Goal: Find specific fact: Find contact information

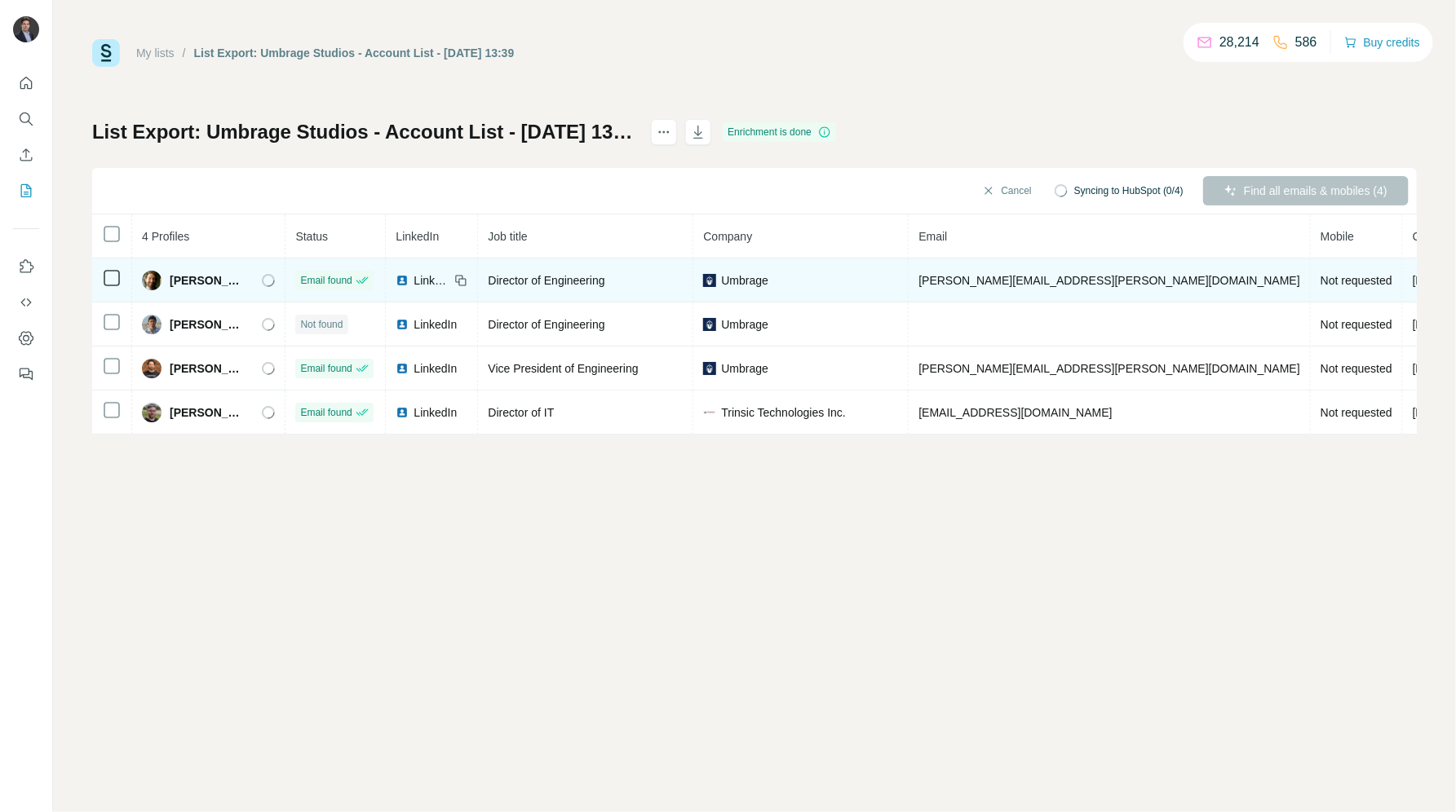
click at [919, 286] on span "[PERSON_NAME][EMAIL_ADDRESS][PERSON_NAME][DOMAIN_NAME]" at bounding box center [1110, 281] width 382 height 13
click at [919, 286] on span "andrew.wilson@umbrage.com" at bounding box center [1110, 281] width 382 height 13
click at [920, 284] on span "andrew.wilson@umbrage.com" at bounding box center [1110, 281] width 382 height 13
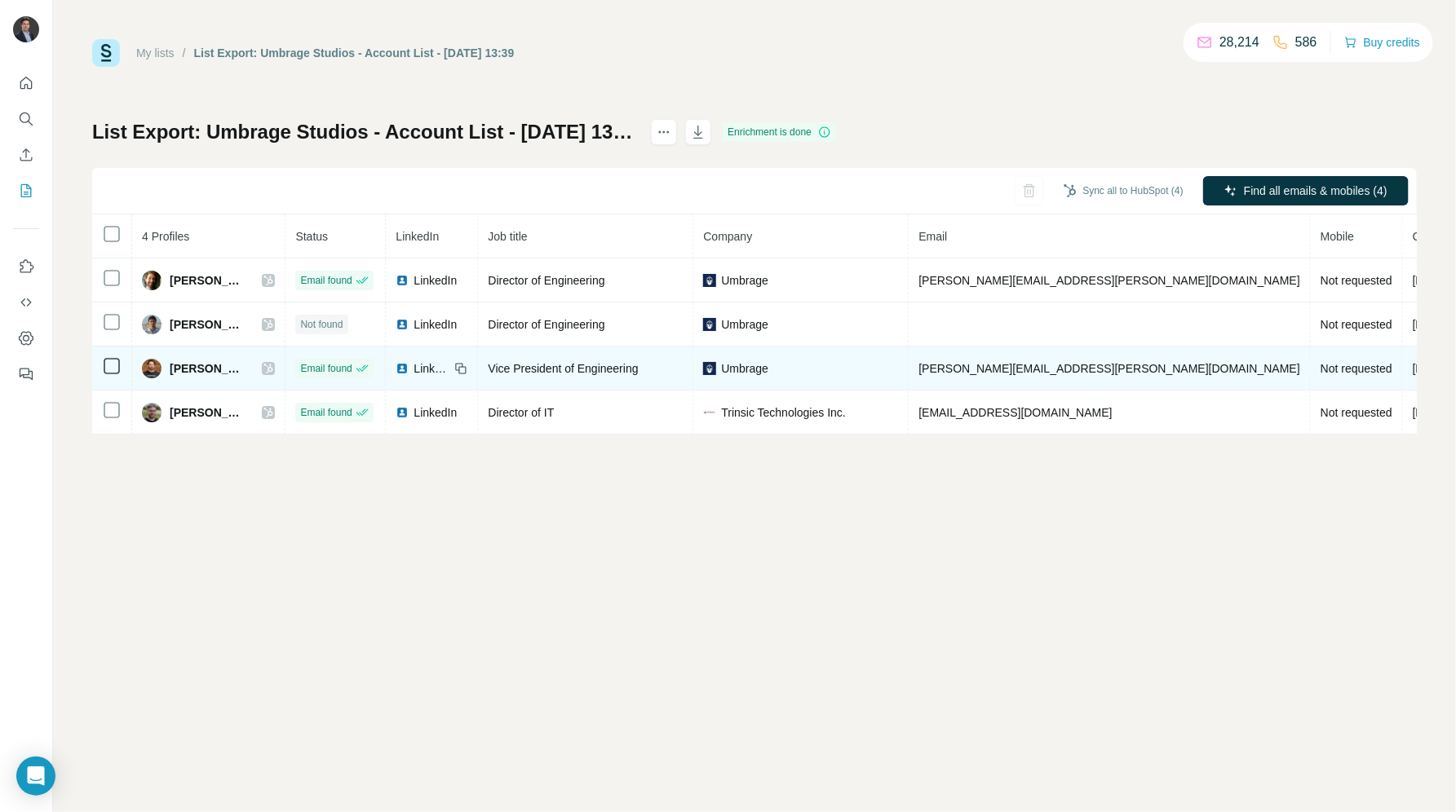
click at [958, 371] on span "nathan.rempel@umbrage.com" at bounding box center [1110, 368] width 382 height 13
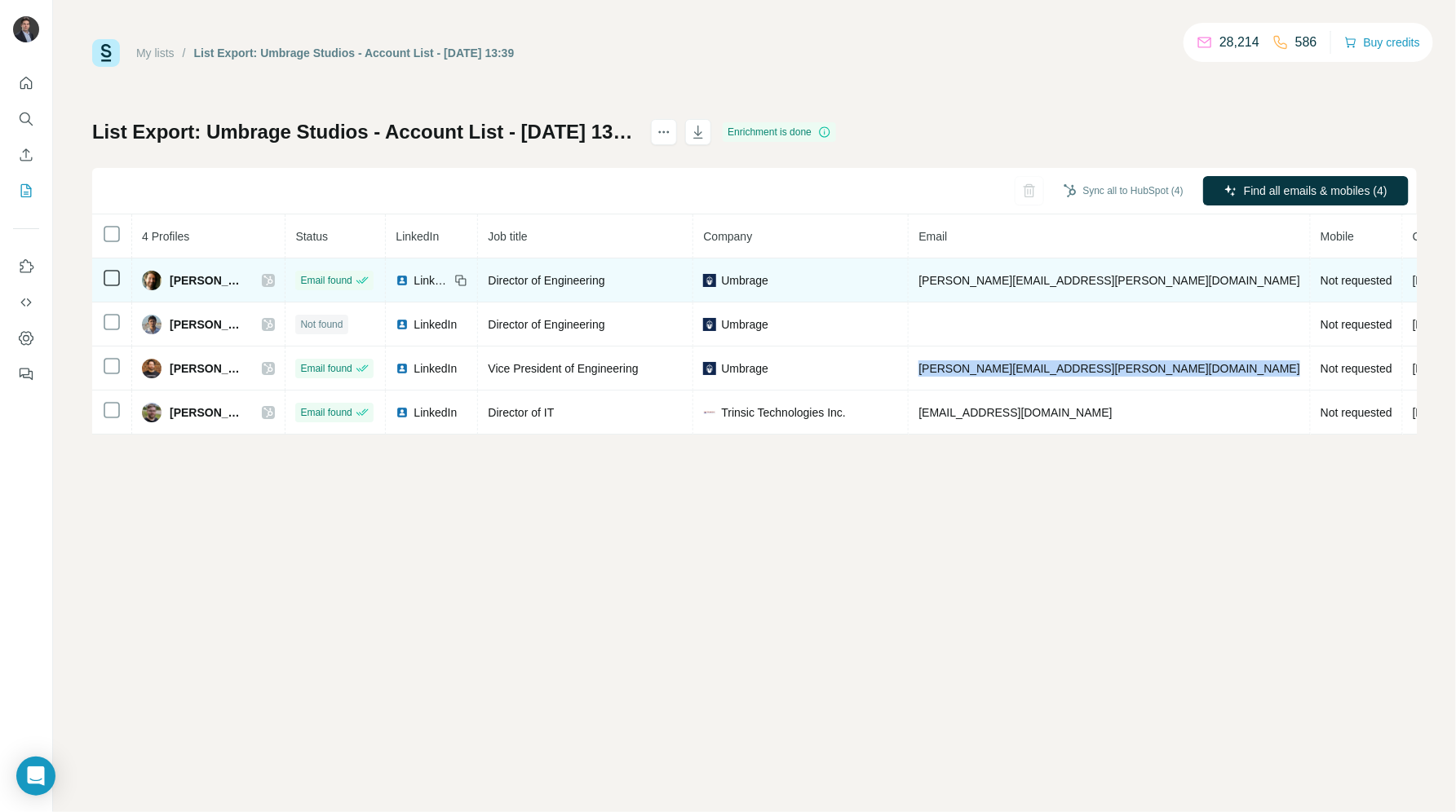
copy span "nathan.rempel@umbrage.com"
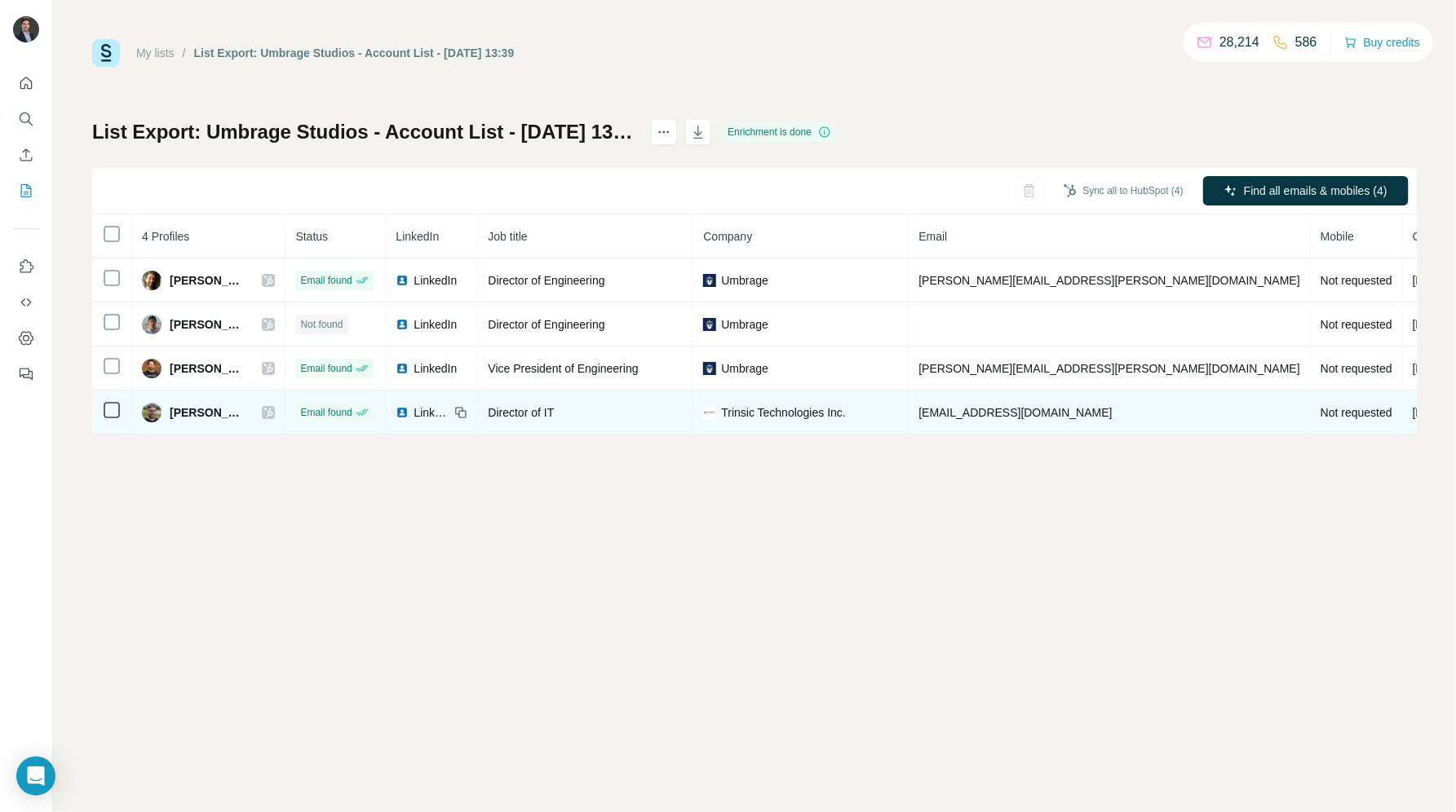
click at [924, 419] on span "swalker@trinsictech.com" at bounding box center [1015, 413] width 193 height 13
copy span "swalker@trinsictech.com"
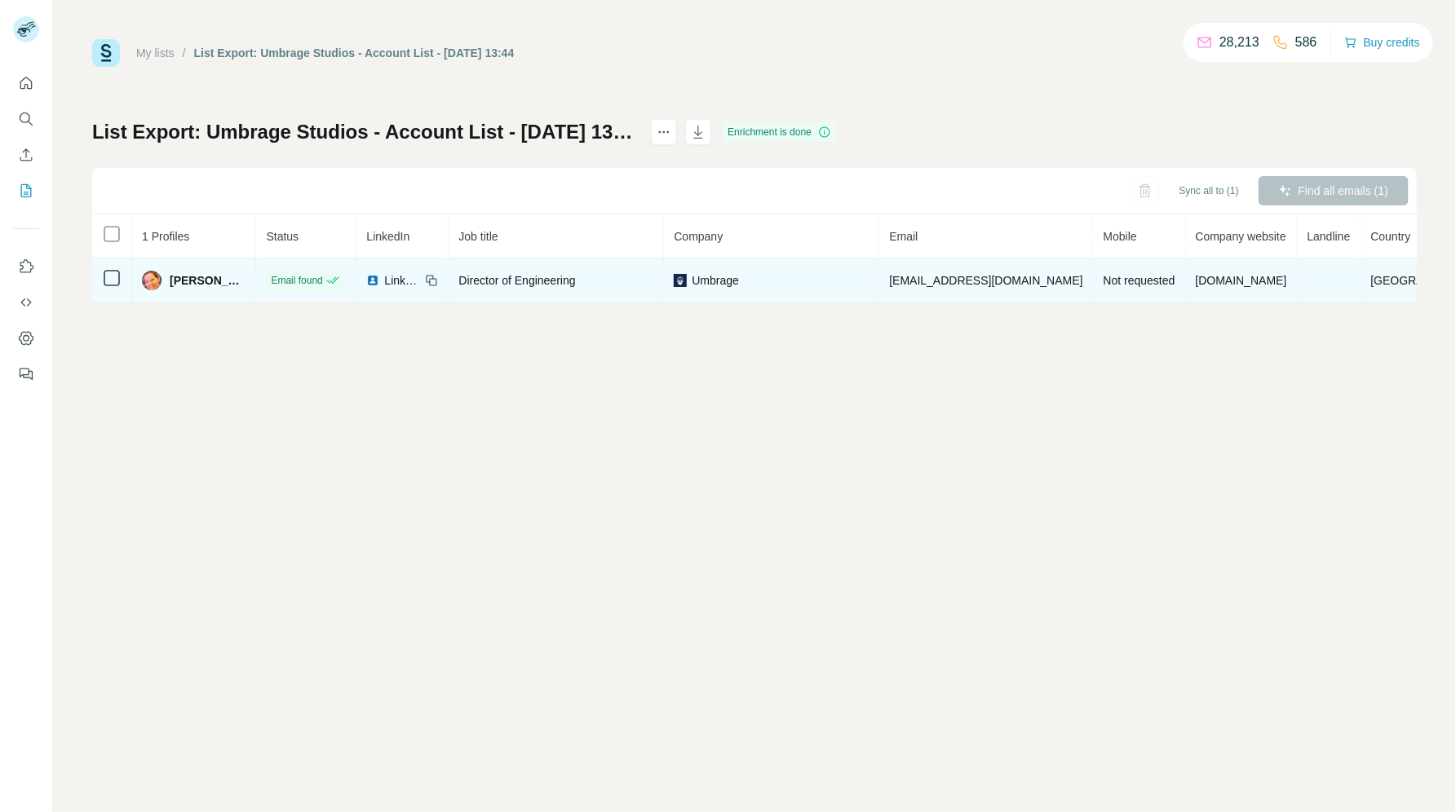
click at [920, 270] on td "[EMAIL_ADDRESS][DOMAIN_NAME]" at bounding box center [986, 281] width 214 height 44
click at [929, 282] on span "[EMAIL_ADDRESS][DOMAIN_NAME]" at bounding box center [985, 281] width 193 height 13
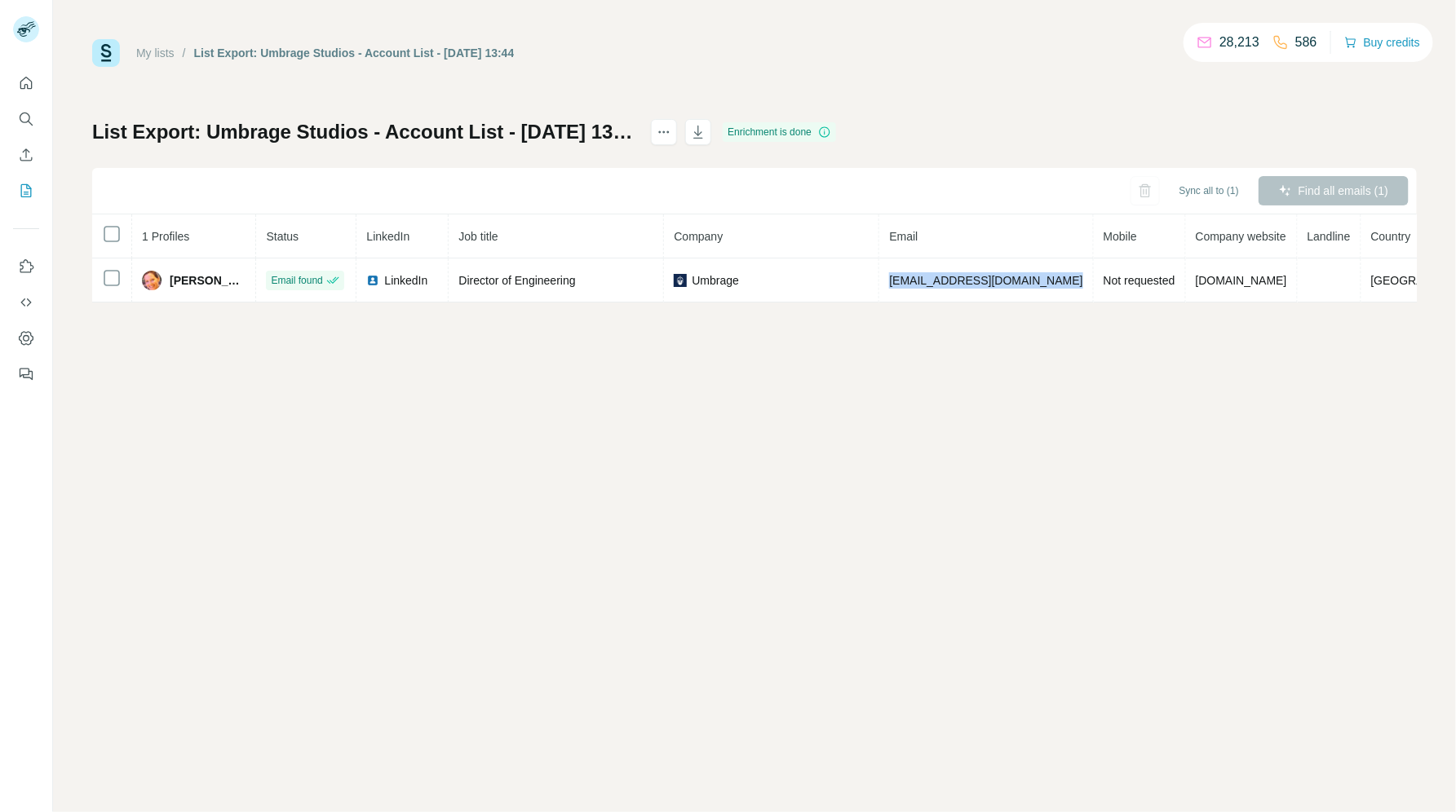
copy span "[EMAIL_ADDRESS][DOMAIN_NAME]"
